Goal: Transaction & Acquisition: Purchase product/service

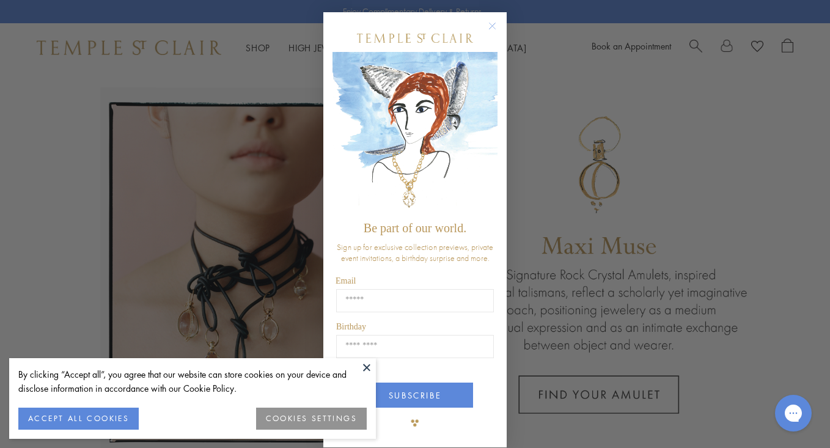
click at [489, 24] on circle "Close dialog" at bounding box center [492, 26] width 15 height 15
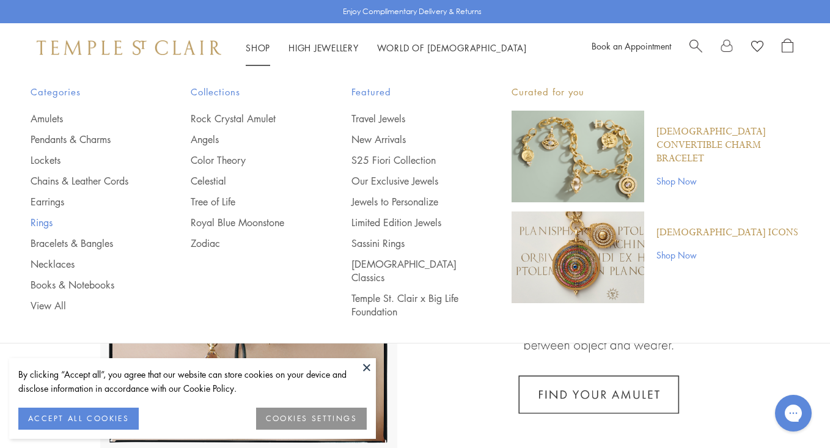
click at [53, 224] on link "Rings" at bounding box center [86, 222] width 111 height 13
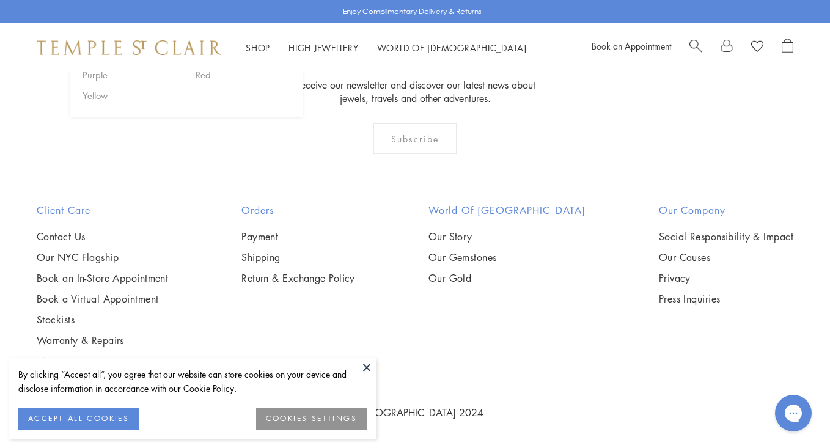
scroll to position [2017, 1]
click at [127, 117] on div "Blue Gold Green Multicolored Orange Pink Purple Red Yellow" at bounding box center [186, 58] width 232 height 118
click at [632, 48] on link "Book an Appointment" at bounding box center [631, 46] width 79 height 12
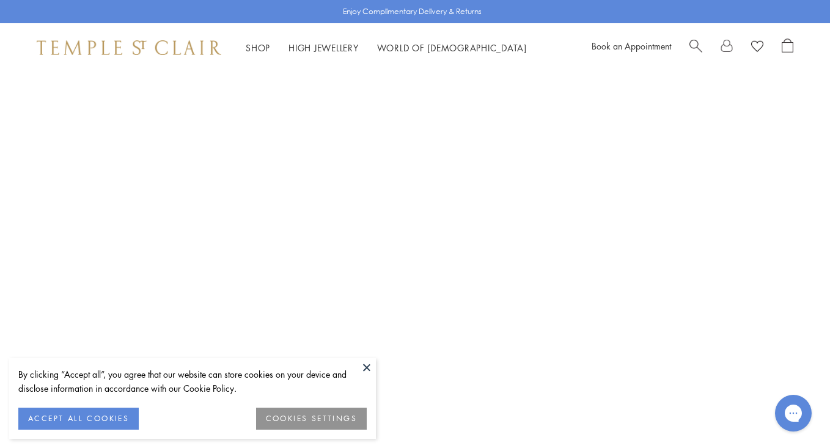
scroll to position [127, 0]
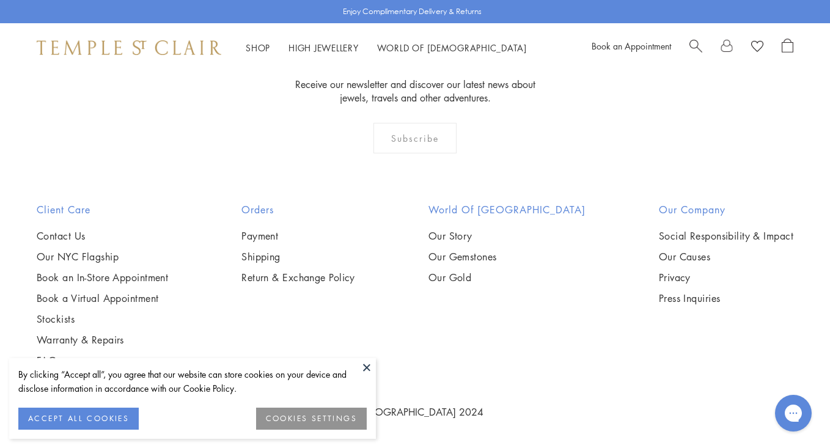
scroll to position [2603, 0]
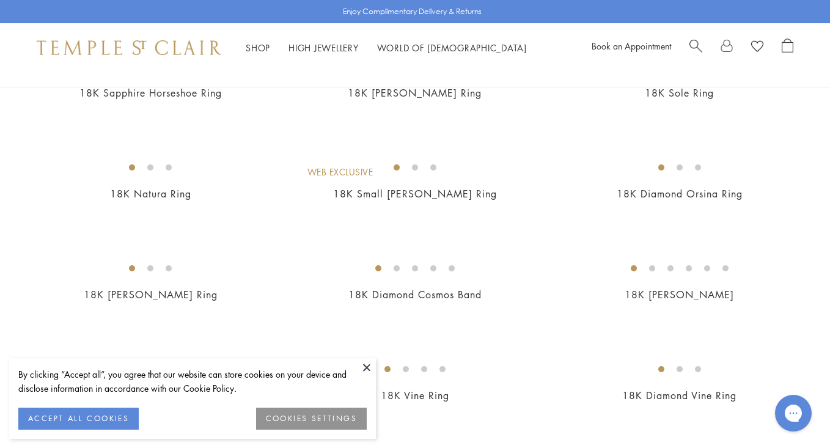
scroll to position [1084, 0]
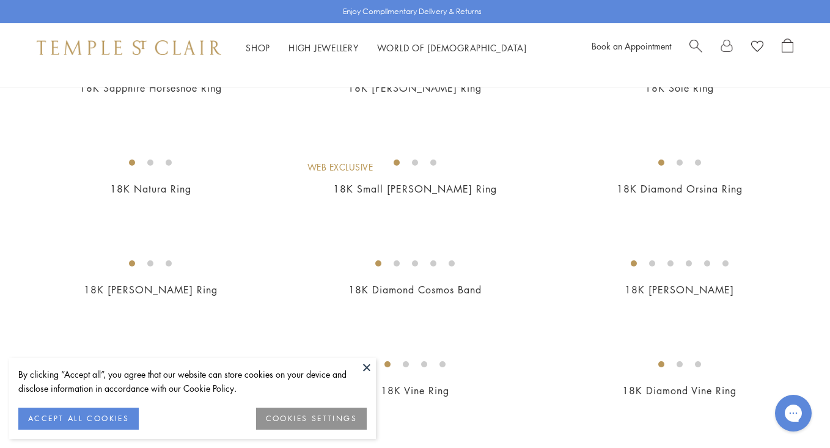
click at [366, 364] on button at bounding box center [367, 367] width 18 height 18
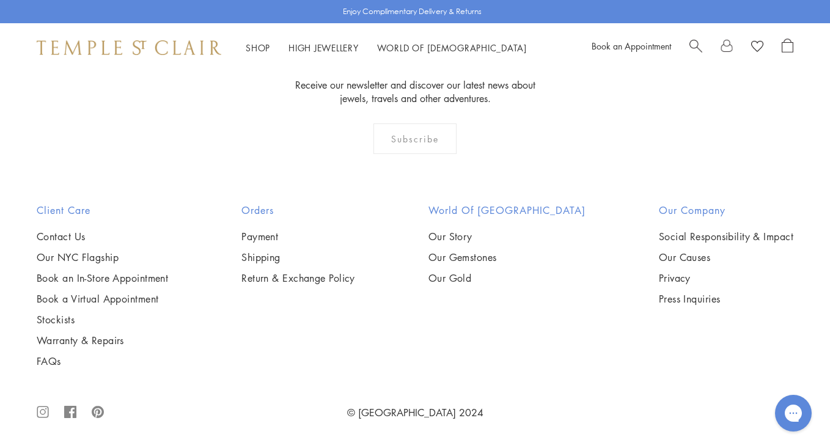
scroll to position [2680, 0]
click at [0, 0] on img at bounding box center [0, 0] width 0 height 0
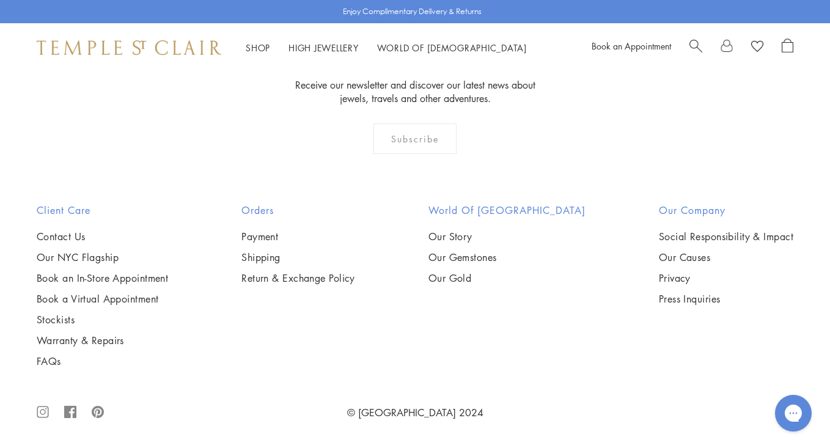
click at [0, 0] on img at bounding box center [0, 0] width 0 height 0
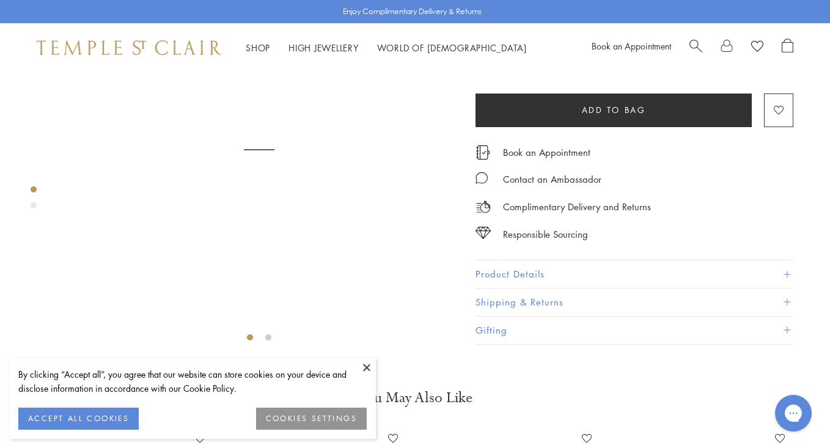
scroll to position [119, 0]
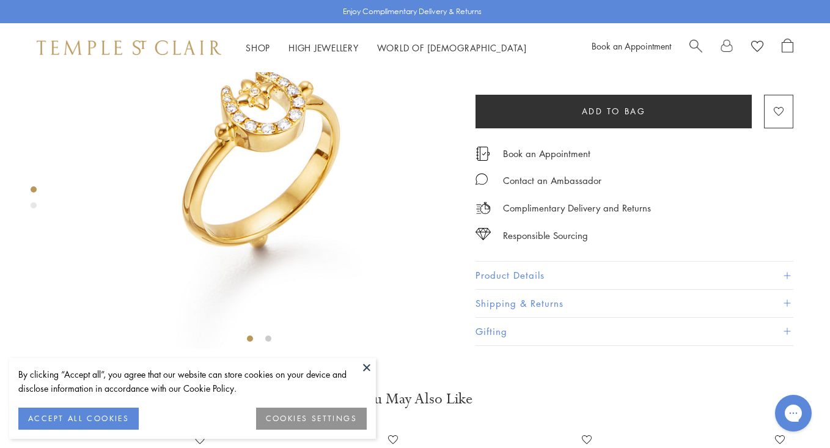
click at [365, 365] on button at bounding box center [367, 367] width 18 height 18
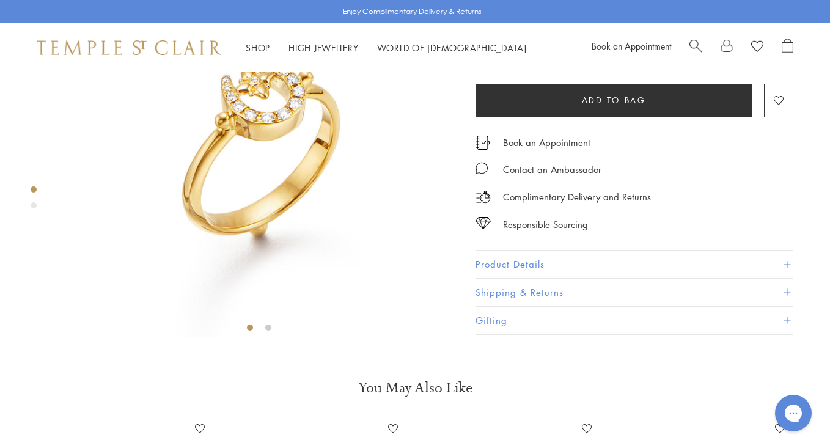
scroll to position [133, 0]
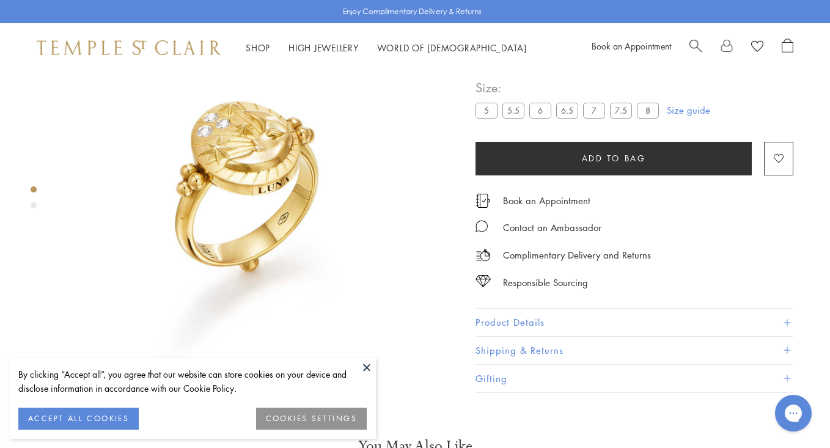
scroll to position [72, 0]
click at [368, 364] on button at bounding box center [367, 367] width 18 height 18
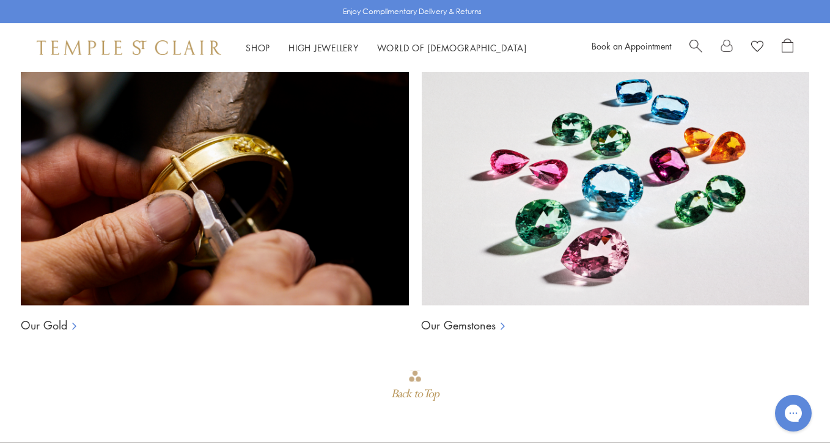
scroll to position [794, 0]
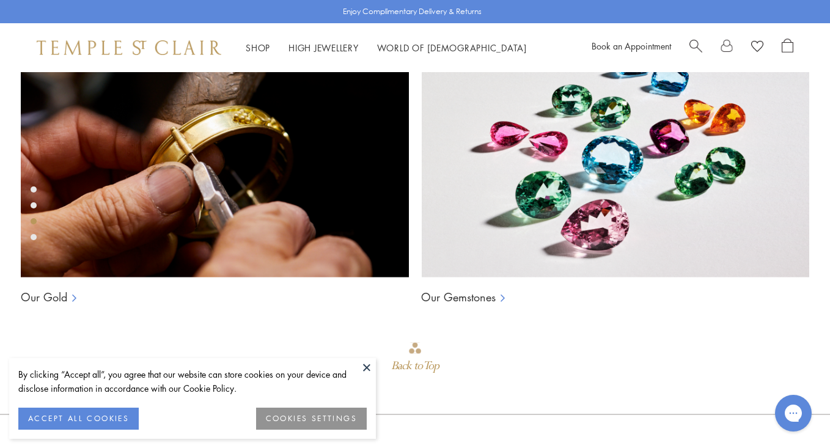
scroll to position [829, 0]
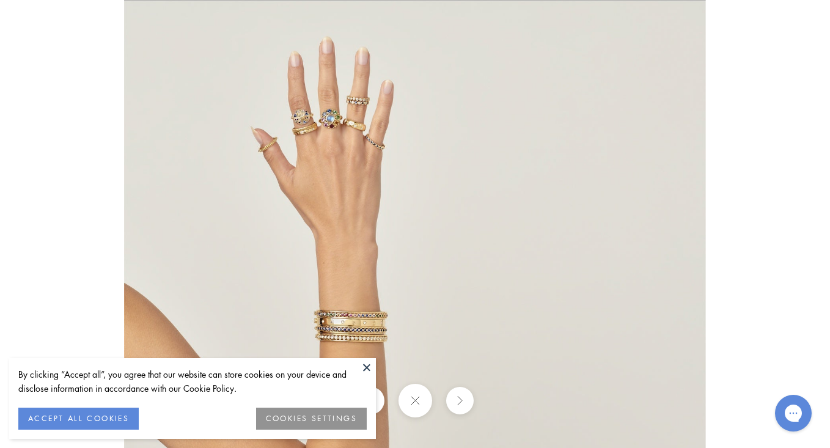
click at [386, 109] on img at bounding box center [415, 290] width 582 height 581
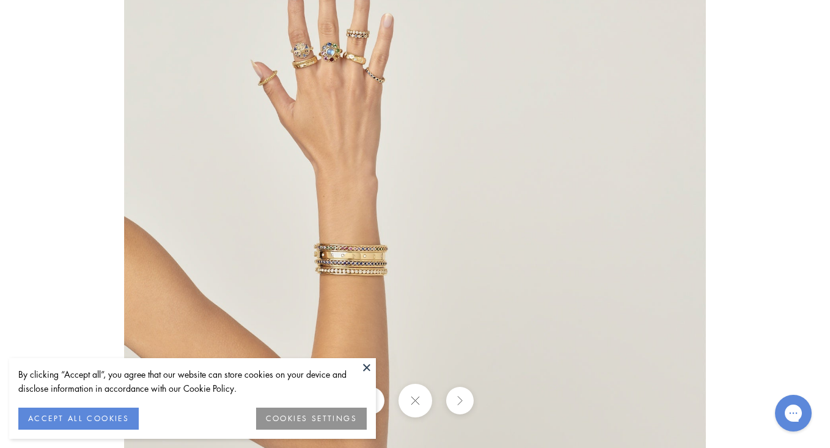
click at [309, 160] on img at bounding box center [415, 223] width 582 height 581
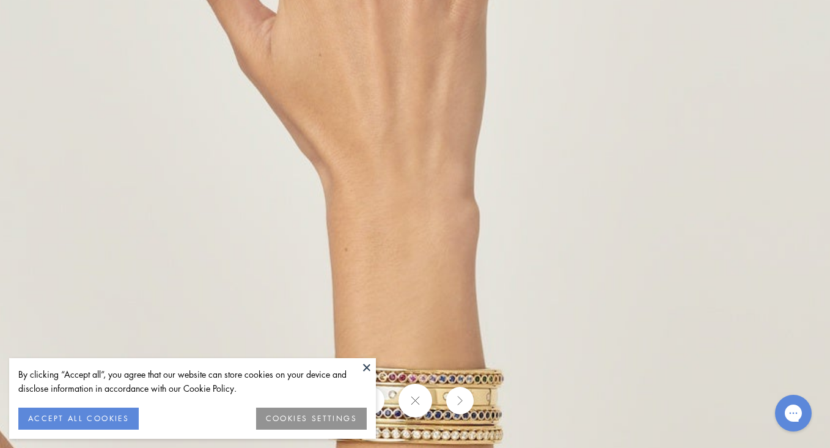
click at [249, 201] on img at bounding box center [570, 317] width 1432 height 1430
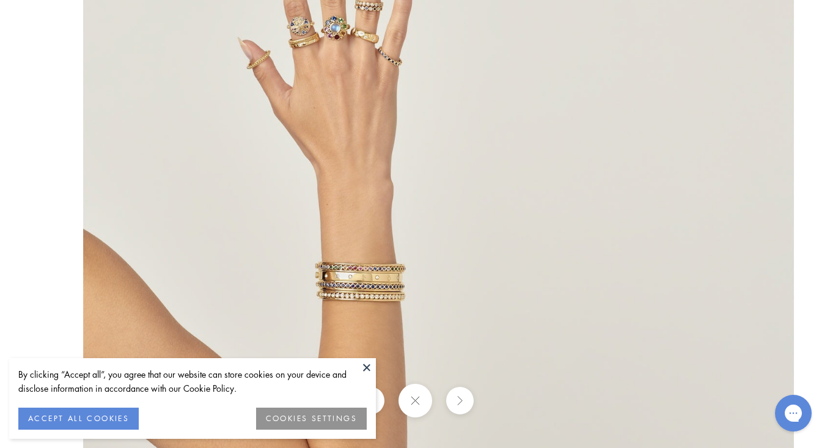
click at [249, 201] on img at bounding box center [438, 238] width 711 height 710
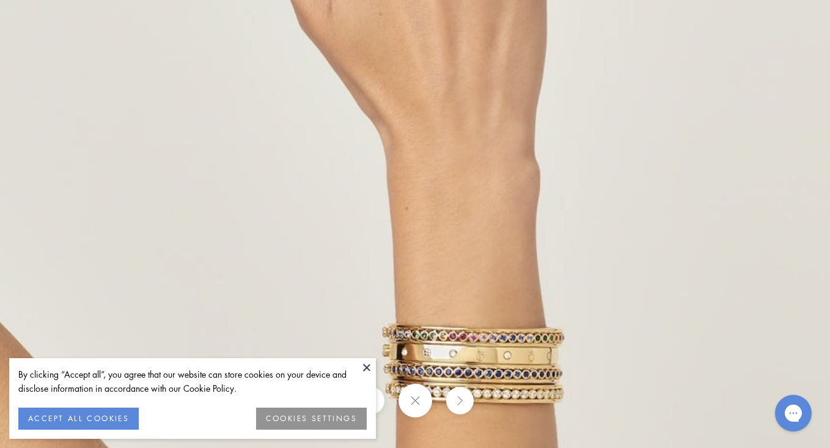
click at [361, 364] on button at bounding box center [367, 367] width 18 height 18
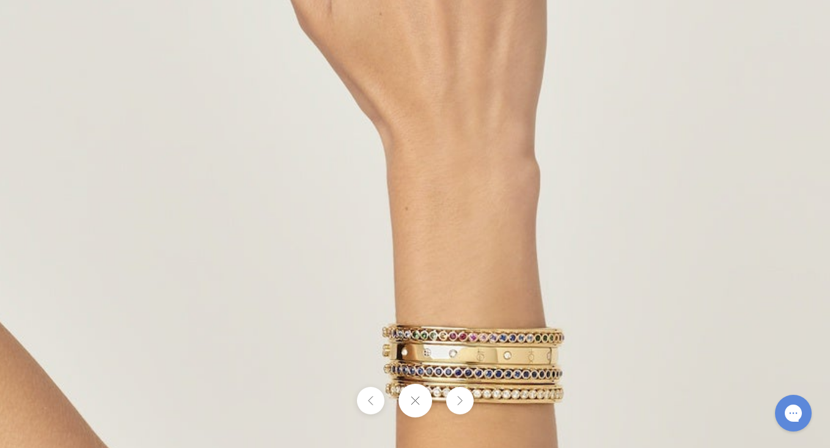
click at [418, 400] on button at bounding box center [415, 401] width 34 height 34
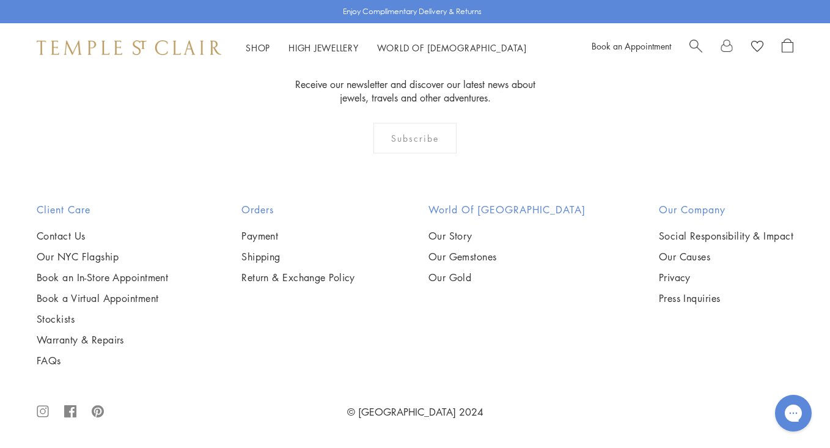
scroll to position [1599, 0]
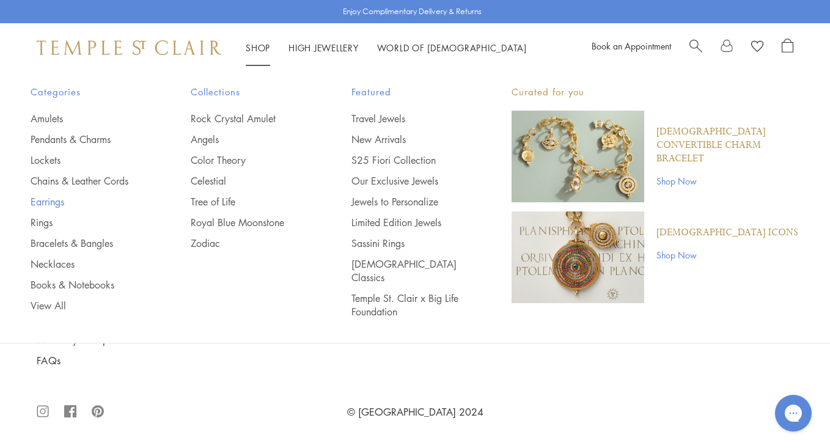
click at [45, 199] on link "Earrings" at bounding box center [86, 201] width 111 height 13
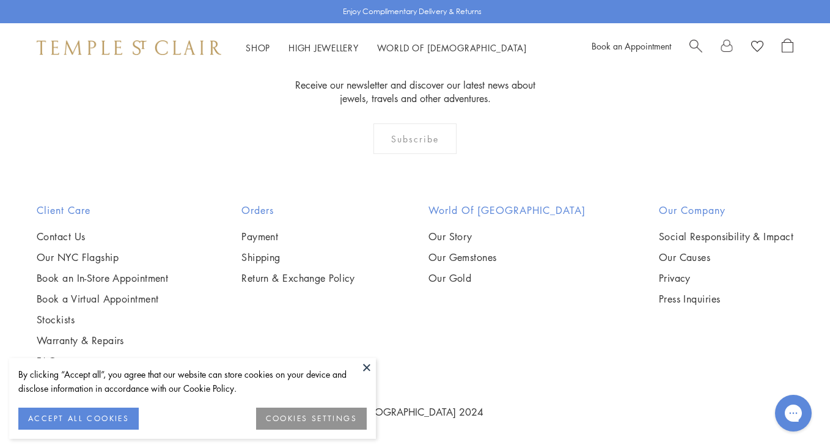
scroll to position [5700, 0]
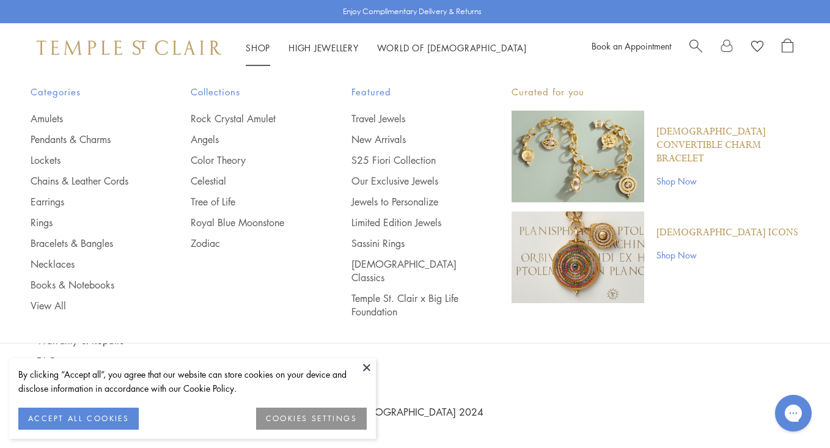
click at [261, 50] on link "Shop Shop" at bounding box center [258, 48] width 24 height 12
click at [53, 246] on link "Bracelets & Bangles" at bounding box center [86, 243] width 111 height 13
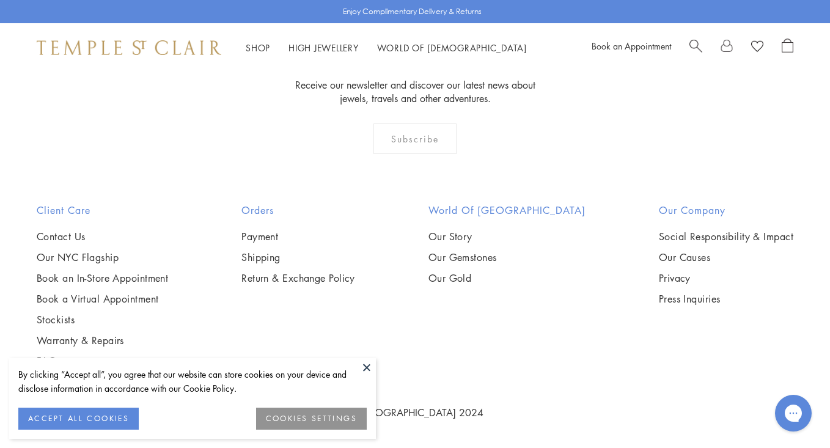
scroll to position [2645, 0]
